Goal: Task Accomplishment & Management: Complete application form

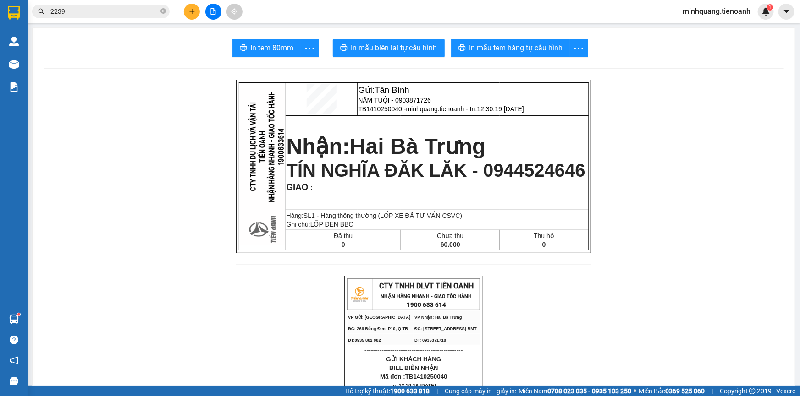
click at [198, 12] on button at bounding box center [192, 12] width 16 height 16
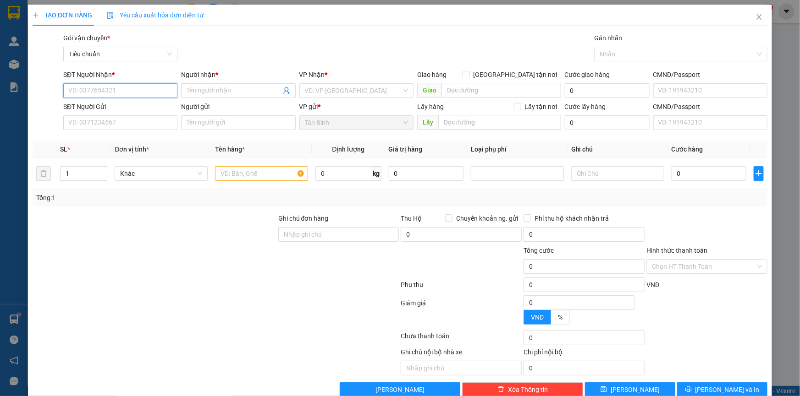
click at [109, 93] on input "SĐT Người Nhận *" at bounding box center [120, 90] width 114 height 15
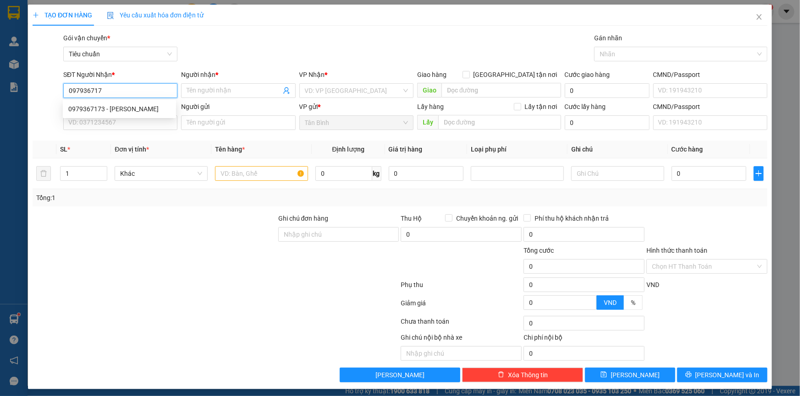
type input "0979367173"
drag, startPoint x: 108, startPoint y: 106, endPoint x: 102, endPoint y: 130, distance: 24.6
click at [108, 107] on div "0979367173 - [PERSON_NAME]" at bounding box center [119, 109] width 102 height 10
type input "[PERSON_NAME]"
type input "066172007149"
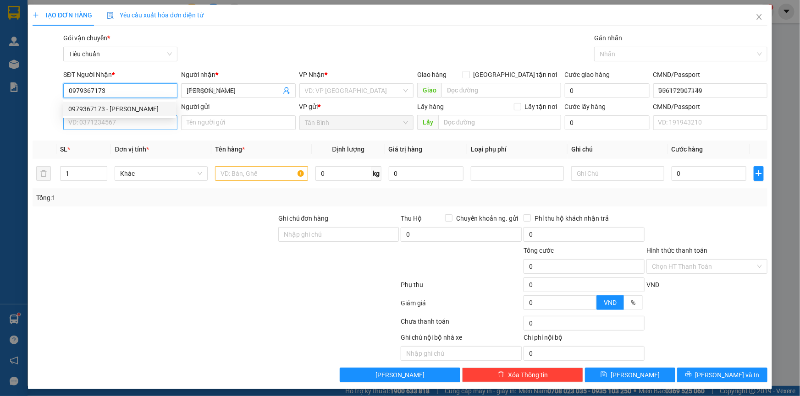
type input "50.000"
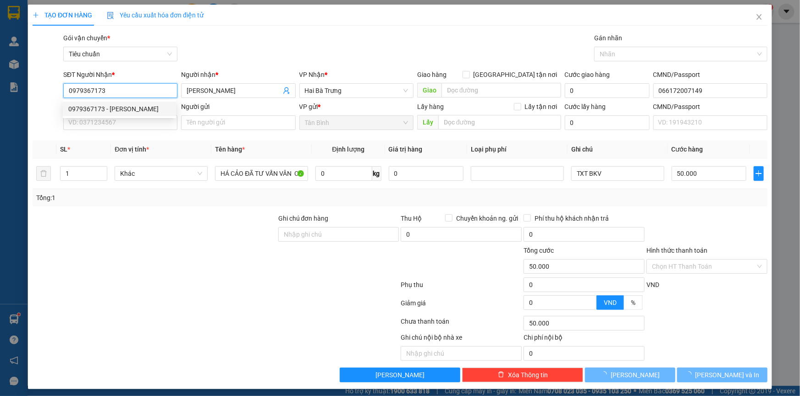
type input "0979367173"
click at [102, 130] on div "SĐT Người Gửi VD: 0371234567" at bounding box center [120, 118] width 114 height 32
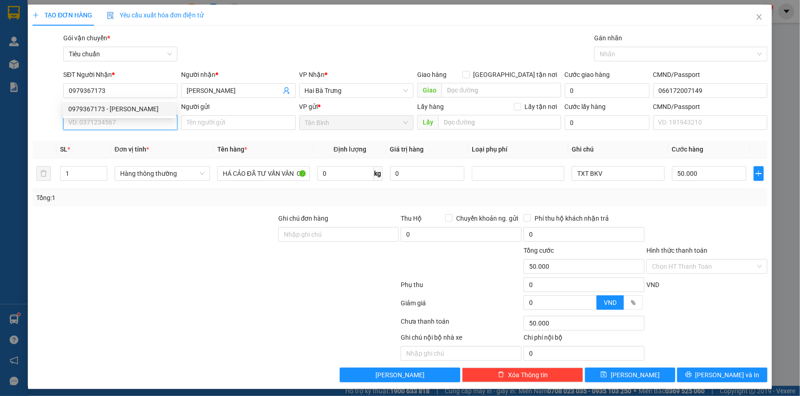
click at [108, 123] on input "SĐT Người Gửi" at bounding box center [120, 122] width 114 height 15
type input "0796898678"
click at [179, 119] on div "Người gửi Tên người gửi" at bounding box center [238, 118] width 118 height 32
click at [182, 122] on input "Người gửi" at bounding box center [238, 122] width 114 height 15
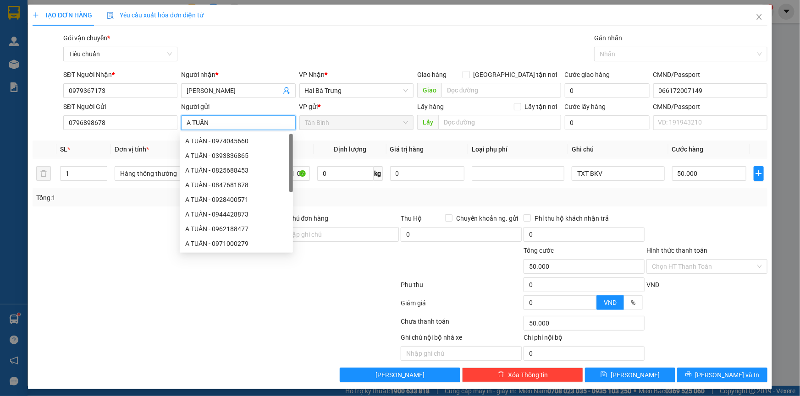
type input "A TUẤN"
click at [110, 209] on div "Transit Pickup Surcharge Ids Transit Deliver Surcharge Ids Transit Deliver Surc…" at bounding box center [400, 208] width 735 height 350
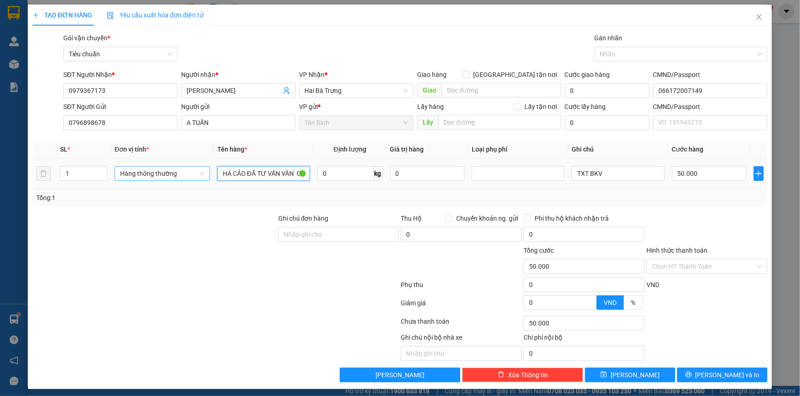
drag, startPoint x: 244, startPoint y: 176, endPoint x: 176, endPoint y: 177, distance: 67.8
click at [176, 177] on tr "1 Hàng thông thường HÁ CẢO ĐÃ TƯ VẤN VÂN CHUYỂN 0 kg 0 TXT BKV 50.000" at bounding box center [400, 174] width 735 height 31
type input "MÌ ĐÃ TƯ VẤN VÂN CHUYỂN"
drag, startPoint x: 589, startPoint y: 175, endPoint x: 513, endPoint y: 175, distance: 76.1
click at [513, 175] on tr "1 Hàng thông thường MÌ ĐÃ TƯ VẤN VÂN CHUYỂN 0 kg 0 TXT BKV 50.000" at bounding box center [400, 174] width 735 height 31
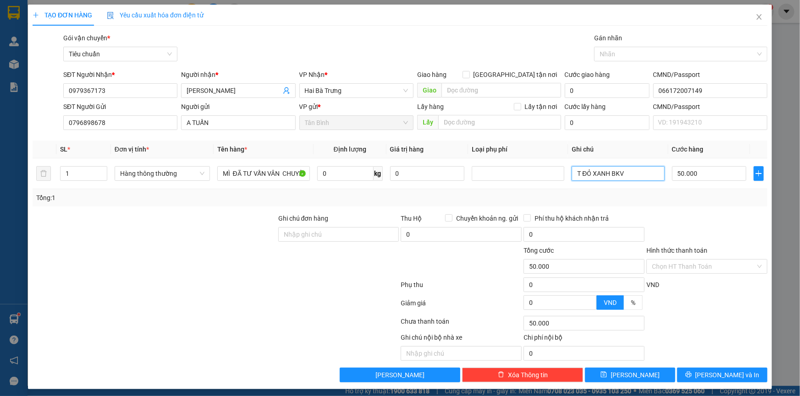
type input "T ĐỎ XANH BKV"
click at [472, 197] on div "Tổng: 1" at bounding box center [399, 198] width 727 height 10
click at [679, 175] on input "50.000" at bounding box center [709, 173] width 75 height 15
click at [335, 170] on input "0" at bounding box center [345, 173] width 56 height 15
click at [332, 171] on input "0" at bounding box center [345, 173] width 56 height 15
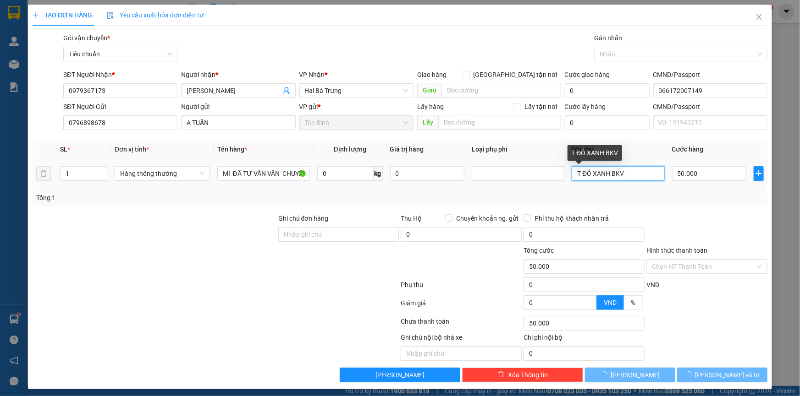
click at [628, 175] on input "T ĐỎ XANH BKV" at bounding box center [617, 173] width 93 height 15
type input "0"
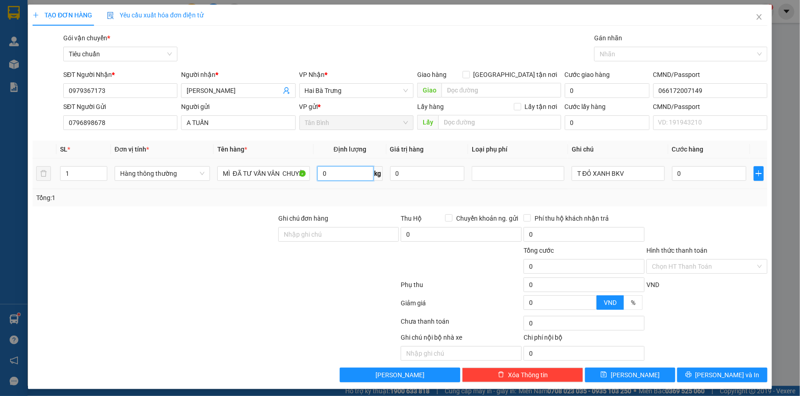
click at [342, 177] on input "0" at bounding box center [345, 173] width 56 height 15
type input "5"
click at [196, 225] on div at bounding box center [155, 230] width 246 height 32
type input "30.000"
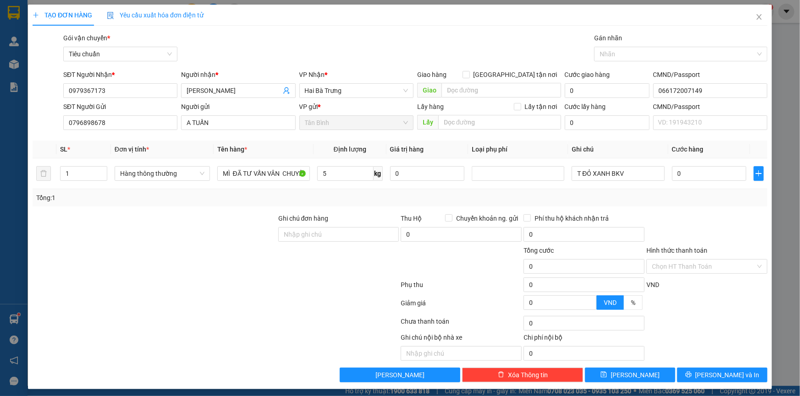
type input "30.000"
click at [713, 371] on span "[PERSON_NAME] và In" at bounding box center [727, 375] width 64 height 10
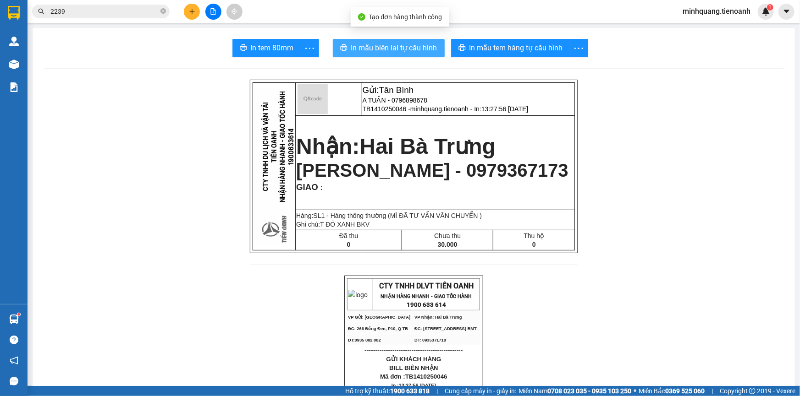
click at [410, 47] on span "In mẫu biên lai tự cấu hình" at bounding box center [394, 47] width 86 height 11
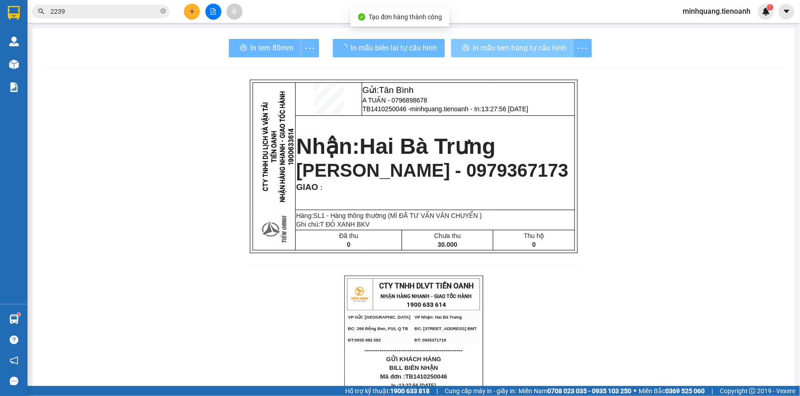
click at [482, 53] on span "In mẫu tem hàng tự cấu hình" at bounding box center [519, 47] width 93 height 11
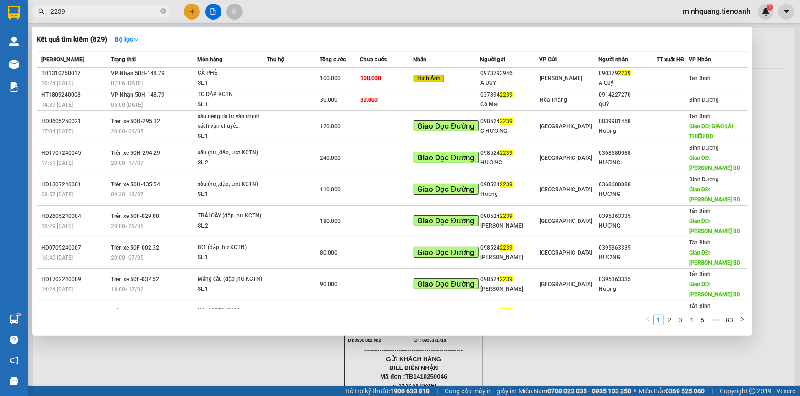
click at [131, 12] on input "2239" at bounding box center [104, 11] width 108 height 10
click at [163, 12] on icon "close-circle" at bounding box center [162, 10] width 5 height 5
click at [129, 13] on input "text" at bounding box center [104, 11] width 108 height 10
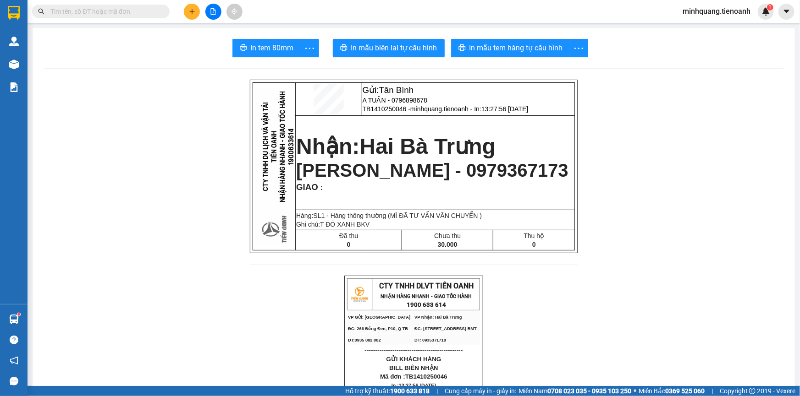
click at [195, 12] on icon "plus" at bounding box center [192, 11] width 6 height 6
